Goal: Check status: Check status

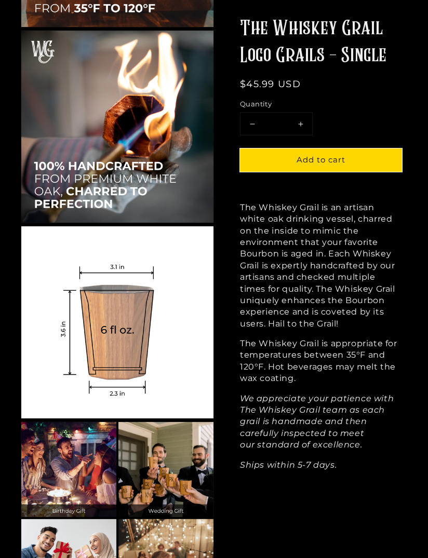
scroll to position [1234, 0]
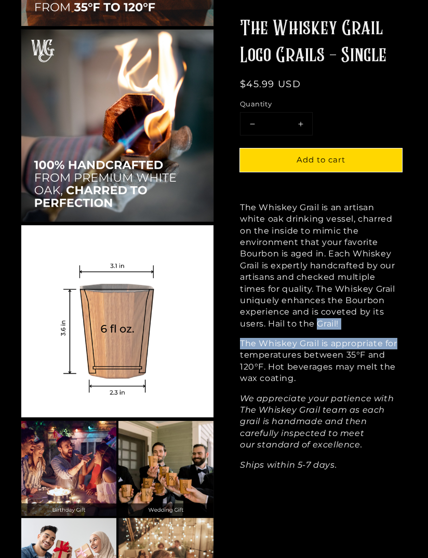
click at [401, 427] on p "We appreciate your patience with The Whiskey Grail team as each grail is handma…" at bounding box center [321, 422] width 162 height 58
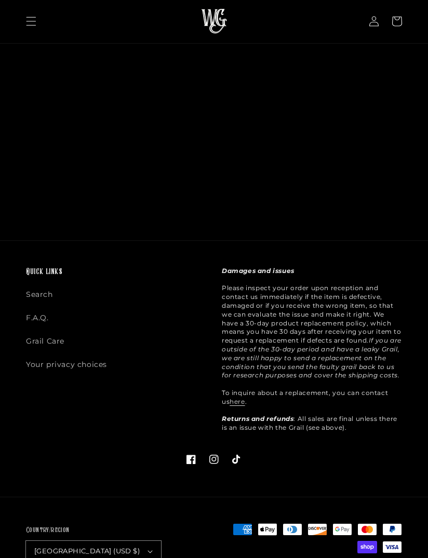
scroll to position [3402, 0]
click at [50, 294] on link "Search" at bounding box center [39, 298] width 27 height 18
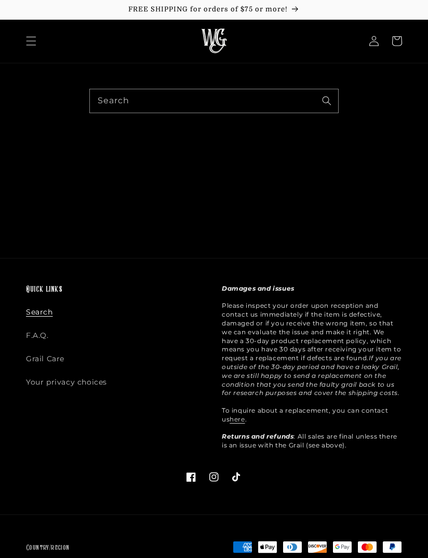
click at [379, 40] on icon at bounding box center [374, 41] width 10 height 10
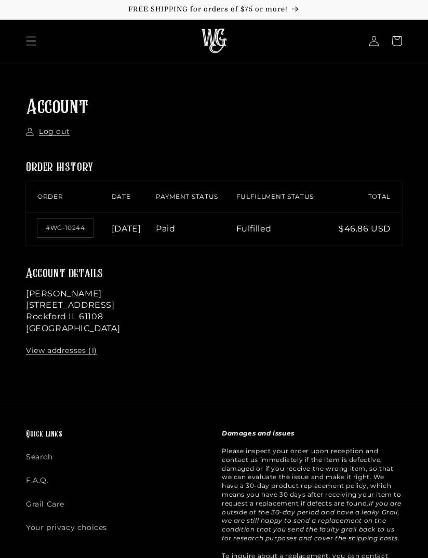
click at [66, 237] on link "#WG-10244" at bounding box center [65, 228] width 56 height 19
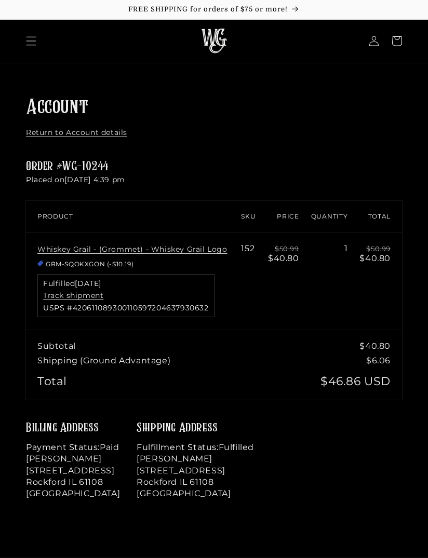
click at [179, 300] on div "Fulfilled September 3, 2025 Track shipment USPS #420611089300110597204637930632" at bounding box center [125, 295] width 177 height 43
click at [145, 296] on div "Fulfilled September 3, 2025 Track shipment USPS #420611089300110597204637930632" at bounding box center [125, 295] width 177 height 43
click at [91, 294] on link "Track shipment" at bounding box center [73, 295] width 60 height 9
click at [122, 130] on link "Return to Account details" at bounding box center [76, 133] width 101 height 10
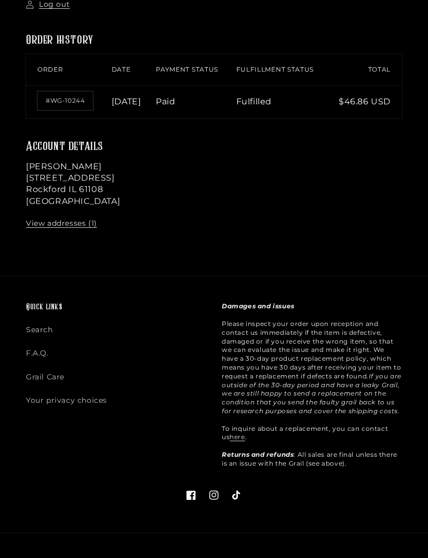
scroll to position [131, 0]
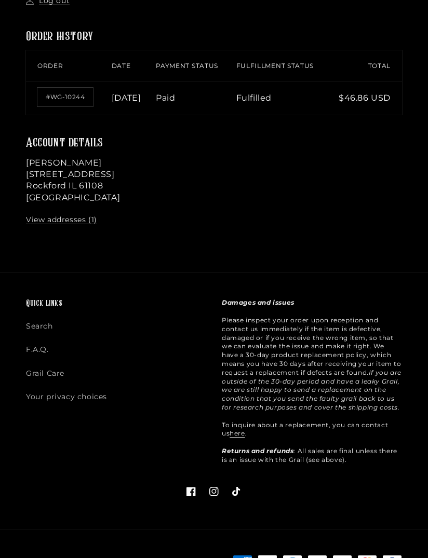
click at [236, 437] on link "here" at bounding box center [236, 433] width 15 height 8
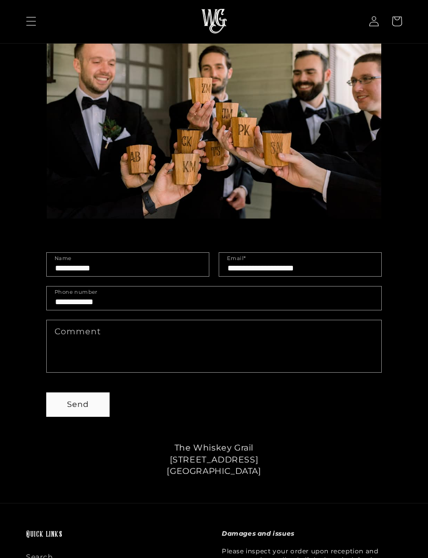
scroll to position [146, 0]
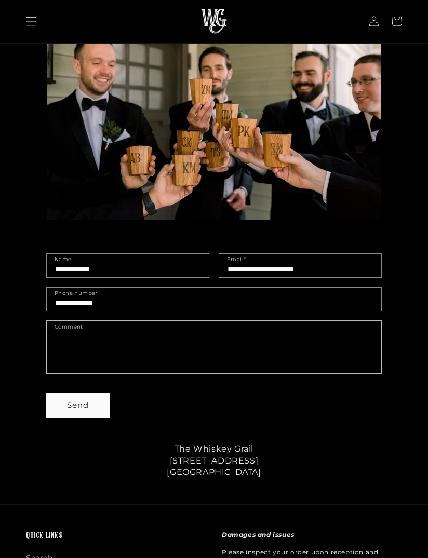
click at [85, 339] on textarea "Comment" at bounding box center [214, 347] width 334 height 52
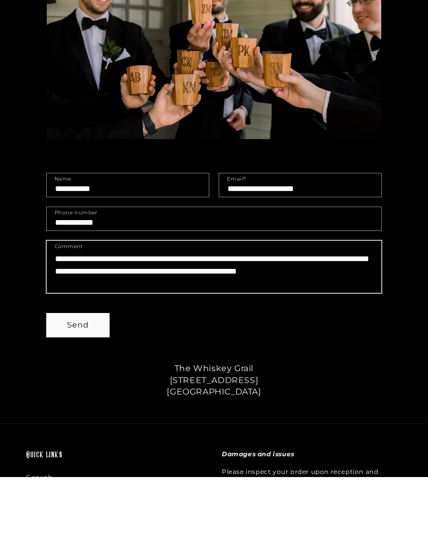
type textarea "**********"
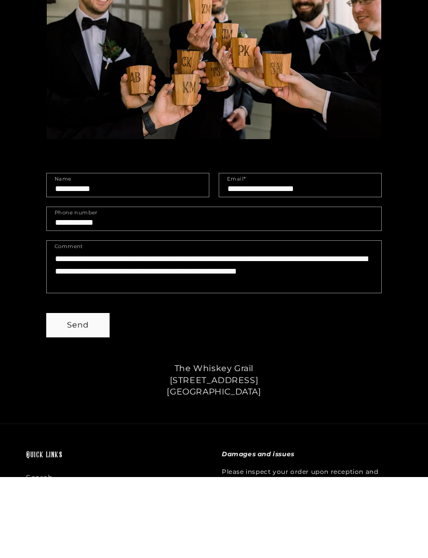
click at [88, 394] on button "Send" at bounding box center [78, 405] width 62 height 23
click at [84, 394] on button "Send" at bounding box center [78, 405] width 62 height 23
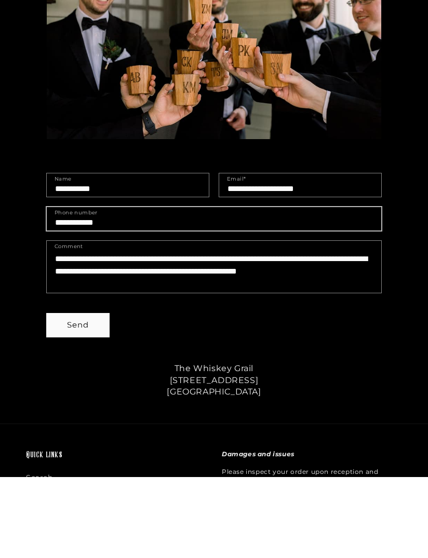
click at [87, 394] on button "Send" at bounding box center [78, 405] width 62 height 23
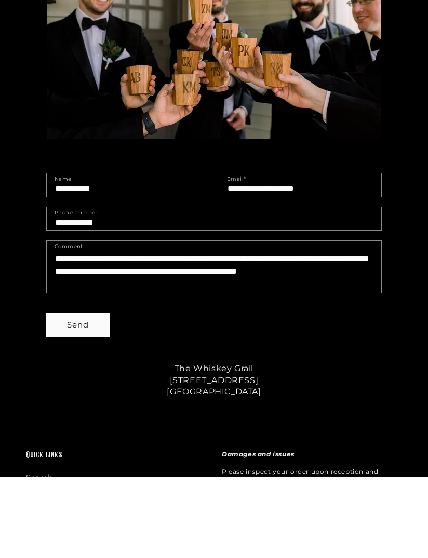
click at [84, 394] on button "Send" at bounding box center [78, 405] width 62 height 23
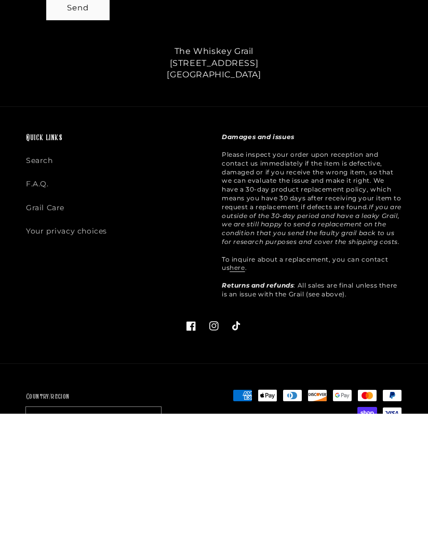
scroll to position [401, 0]
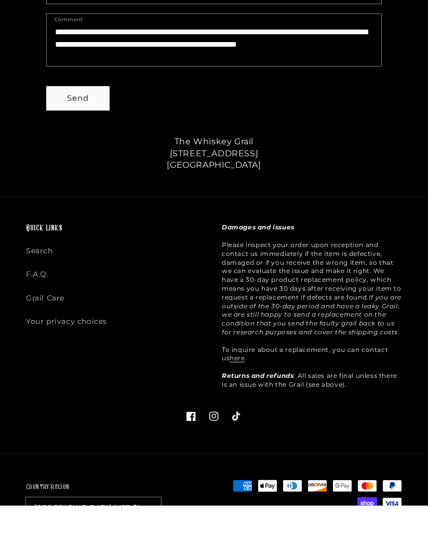
click at [86, 140] on button "Send" at bounding box center [78, 151] width 62 height 23
click at [87, 140] on button "Send" at bounding box center [78, 151] width 62 height 23
click at [90, 140] on button "Send" at bounding box center [78, 151] width 62 height 23
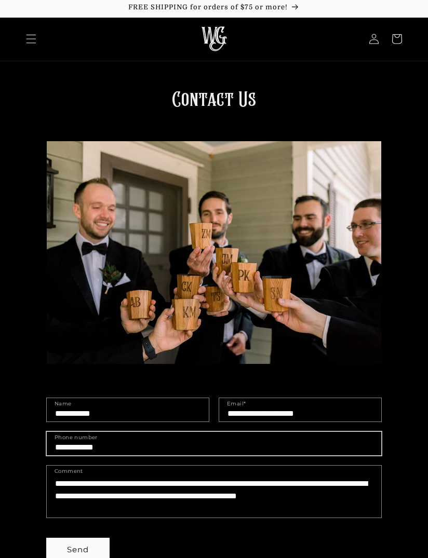
scroll to position [0, 0]
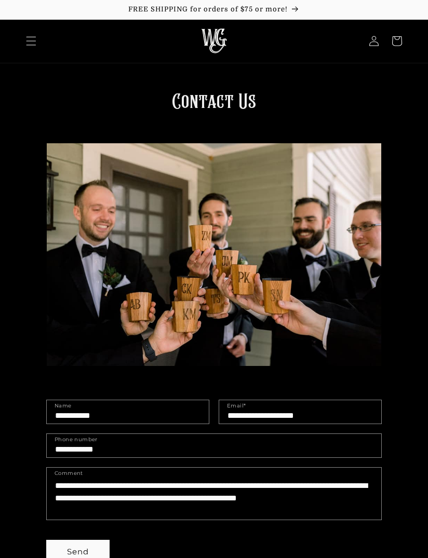
click at [403, 39] on icon at bounding box center [396, 41] width 23 height 23
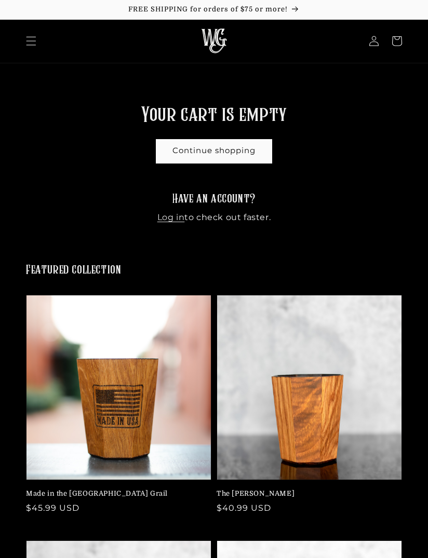
click at [378, 43] on icon at bounding box center [374, 41] width 10 height 10
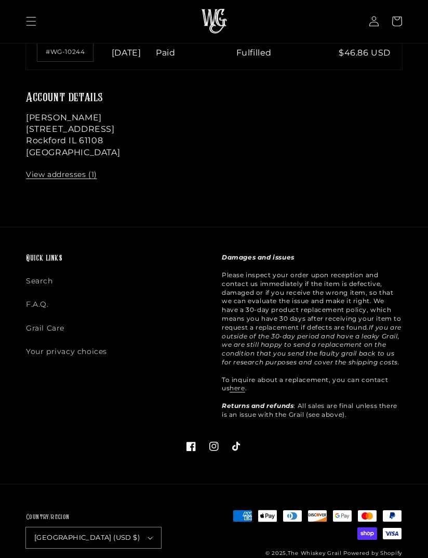
scroll to position [175, 0]
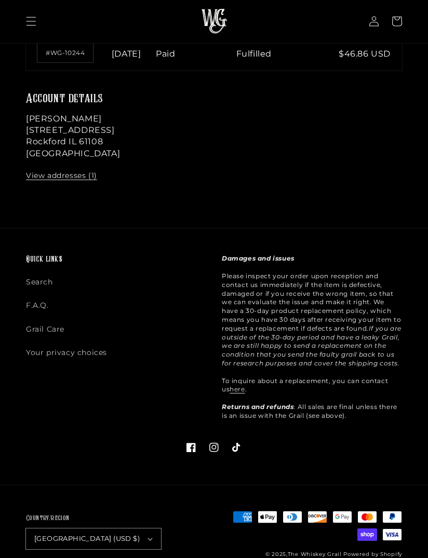
click at [331, 425] on div "Damages and issues Please inspect your order upon reception and contact us imme…" at bounding box center [304, 339] width 196 height 171
click at [52, 293] on link "Search" at bounding box center [39, 285] width 27 height 18
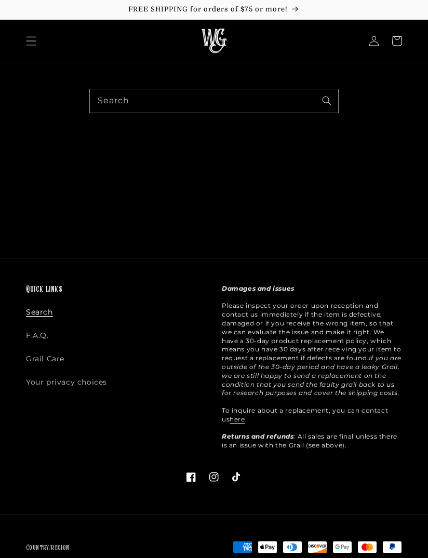
click at [46, 331] on link "F.A.Q." at bounding box center [37, 335] width 23 height 23
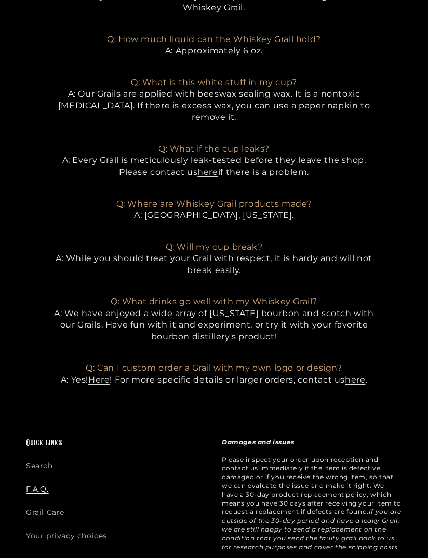
scroll to position [594, 0]
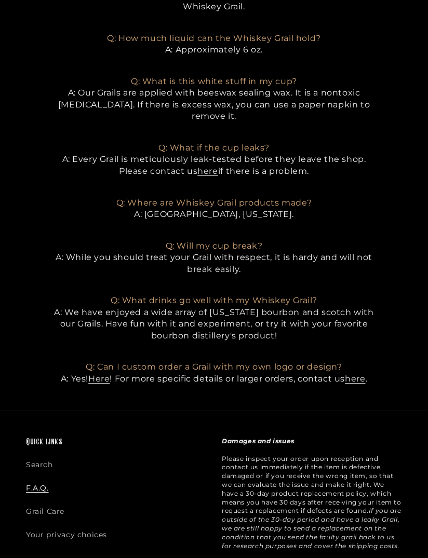
click at [365, 374] on link "here" at bounding box center [355, 379] width 20 height 10
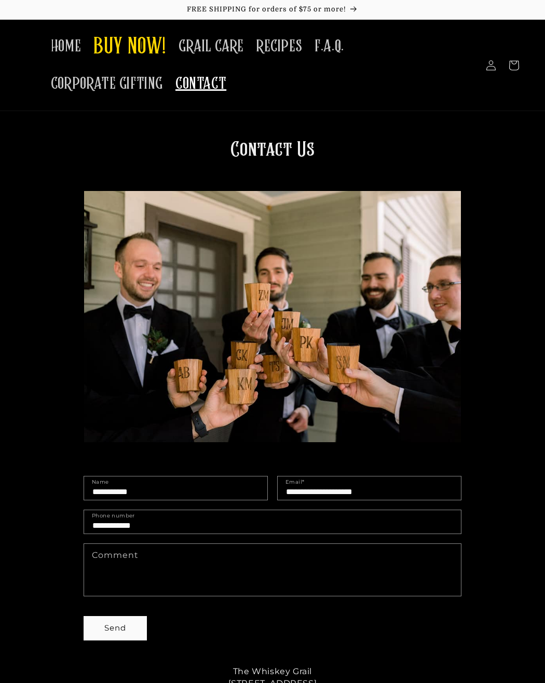
click at [524, 421] on section "Contact Us" at bounding box center [272, 293] width 545 height 313
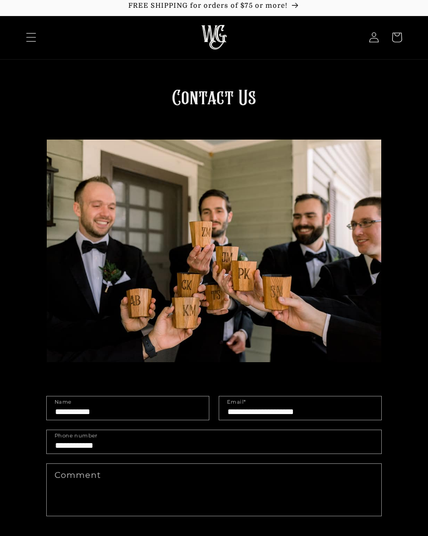
scroll to position [2, 0]
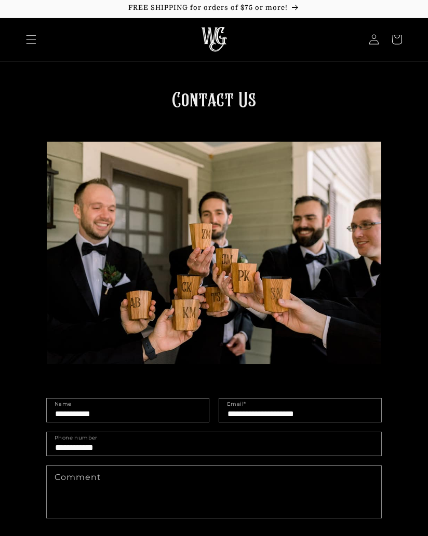
click at [375, 38] on icon at bounding box center [373, 40] width 9 height 10
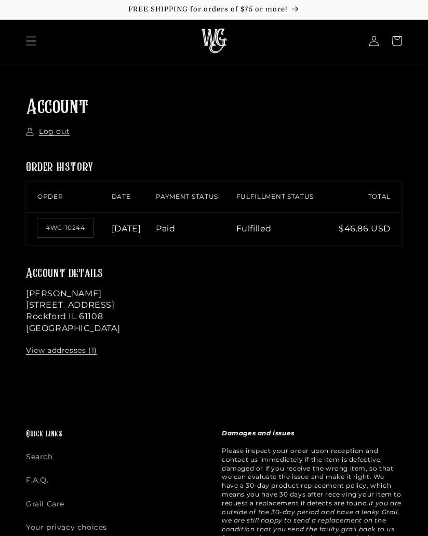
click at [285, 201] on th "Fulfillment status" at bounding box center [284, 196] width 97 height 31
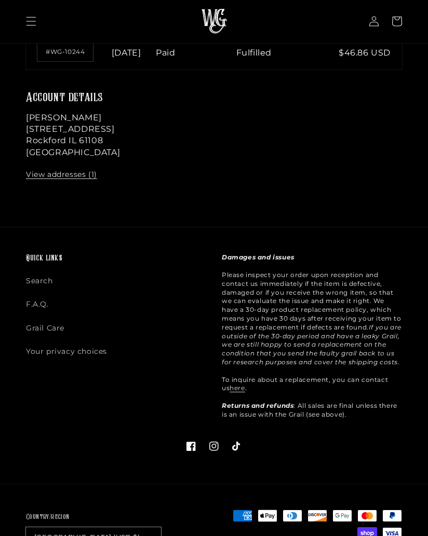
scroll to position [175, 0]
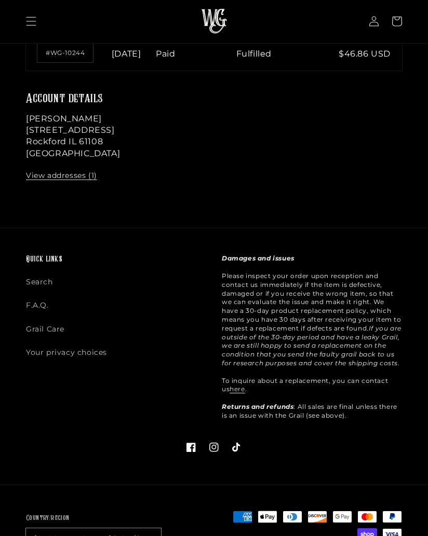
click at [289, 61] on td "Fulfilled" at bounding box center [284, 53] width 97 height 33
click at [289, 58] on td "Fulfilled" at bounding box center [284, 53] width 97 height 33
click at [75, 61] on link "#WG-10244" at bounding box center [65, 53] width 56 height 19
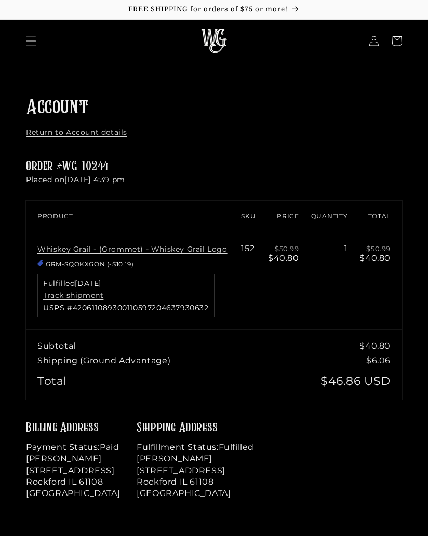
click at [103, 291] on link "Track shipment" at bounding box center [73, 295] width 60 height 9
